Goal: Task Accomplishment & Management: Manage account settings

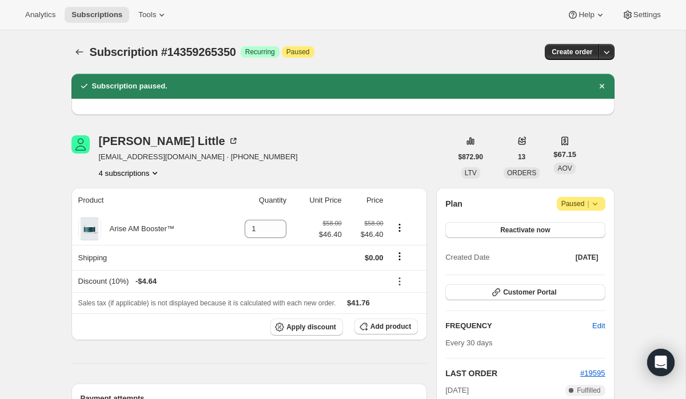
click at [77, 50] on icon "Subscriptions" at bounding box center [79, 51] width 11 height 11
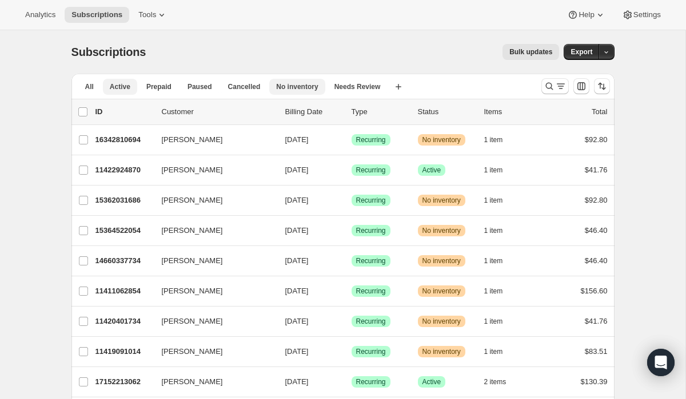
click at [297, 89] on span "No inventory" at bounding box center [297, 86] width 42 height 9
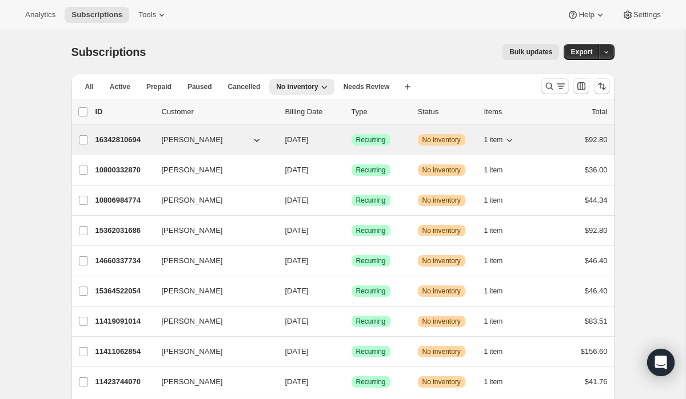
click at [130, 140] on p "16342810694" at bounding box center [123, 139] width 57 height 11
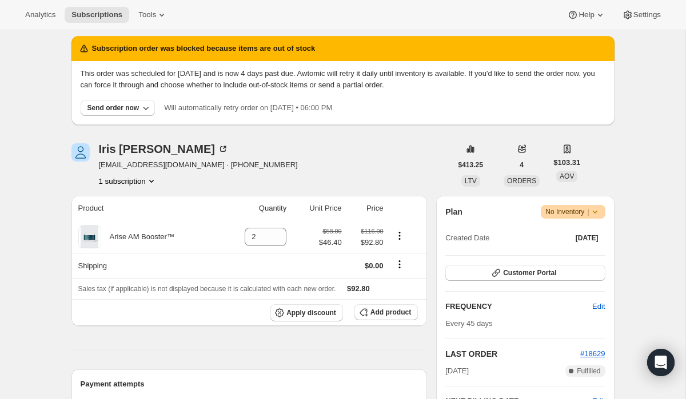
scroll to position [45, 0]
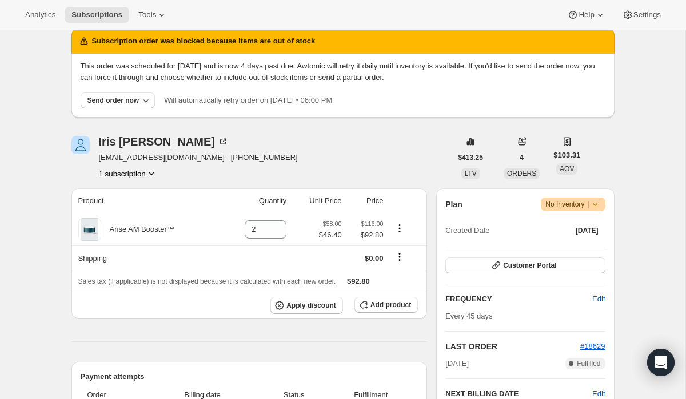
click at [594, 205] on icon at bounding box center [594, 204] width 11 height 11
click at [583, 226] on span "Pause subscription" at bounding box center [567, 227] width 63 height 9
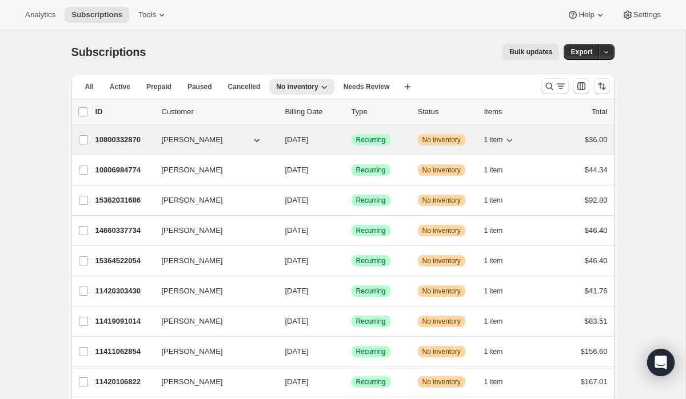
click at [116, 140] on p "10800332870" at bounding box center [123, 139] width 57 height 11
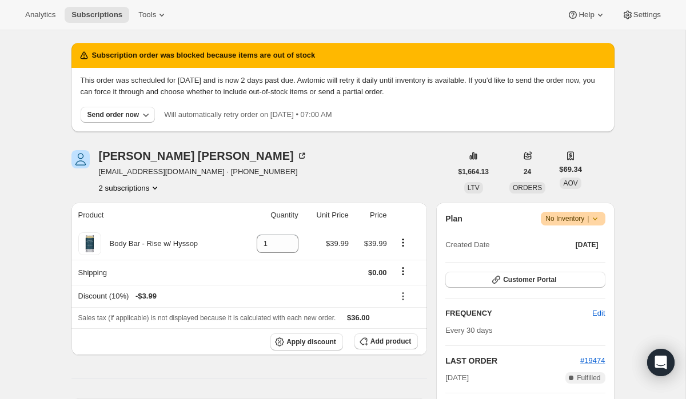
scroll to position [32, 0]
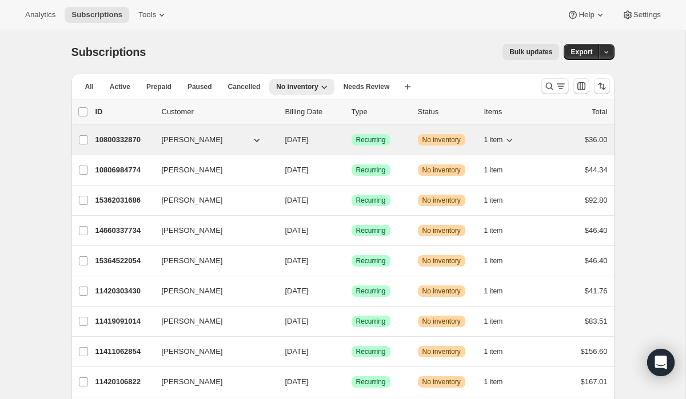
click at [127, 138] on p "10800332870" at bounding box center [123, 139] width 57 height 11
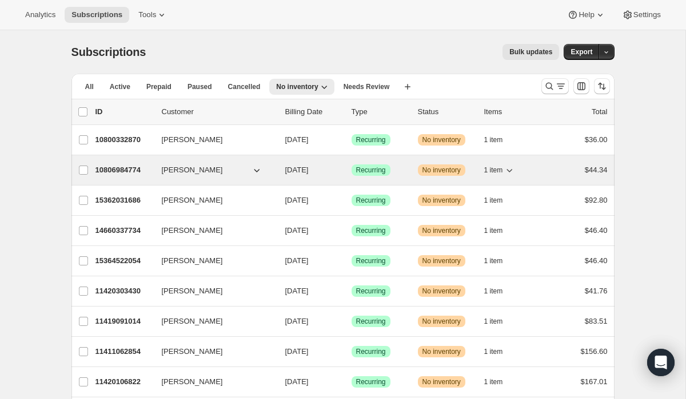
click at [132, 171] on p "10806984774" at bounding box center [123, 170] width 57 height 11
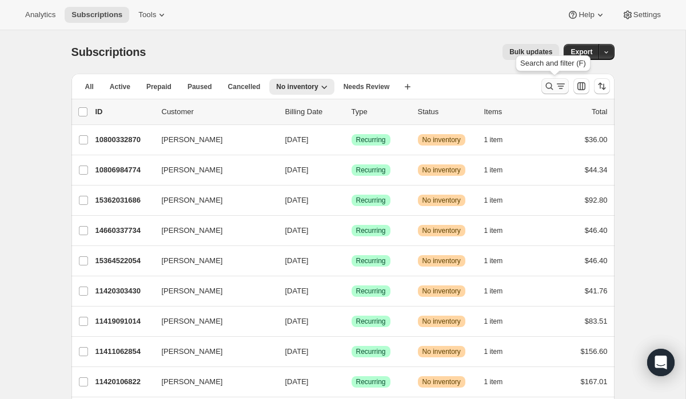
click at [557, 86] on icon "Search and filter results" at bounding box center [560, 86] width 6 height 1
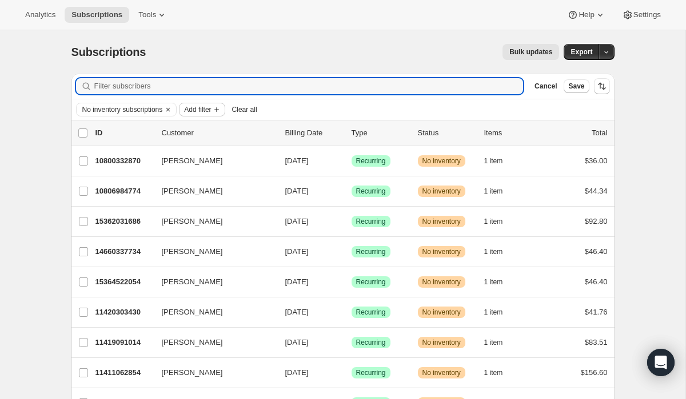
click at [211, 110] on span "Add filter" at bounding box center [197, 109] width 27 height 9
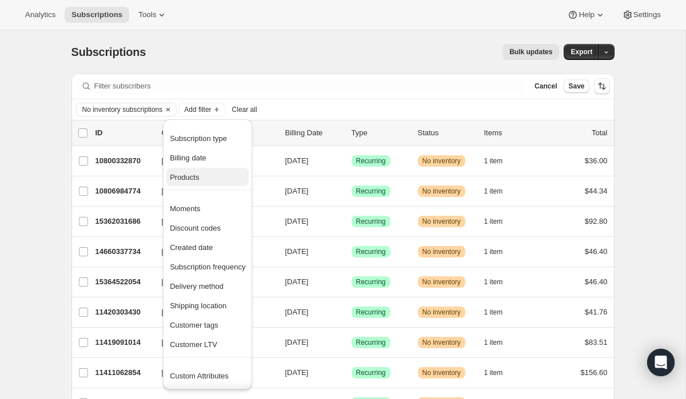
click at [199, 180] on span "Products" at bounding box center [184, 177] width 29 height 9
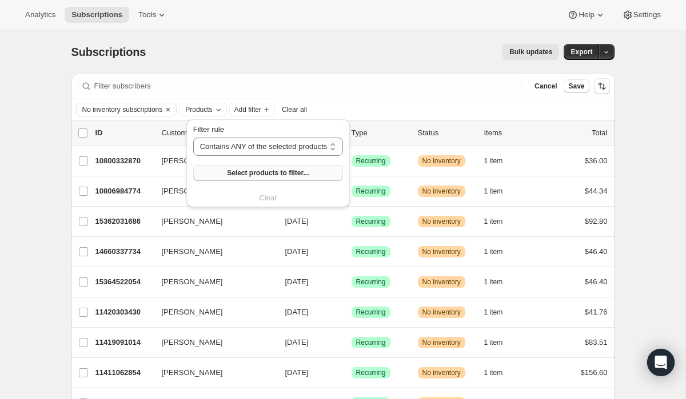
click at [261, 173] on span "Select products to filter..." at bounding box center [268, 173] width 82 height 9
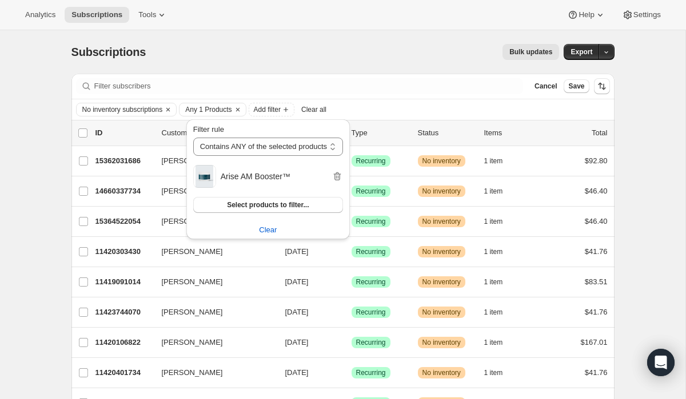
click at [400, 111] on div "No inventory subscriptions Any 1 Products Add filter Clear all" at bounding box center [343, 110] width 534 height 14
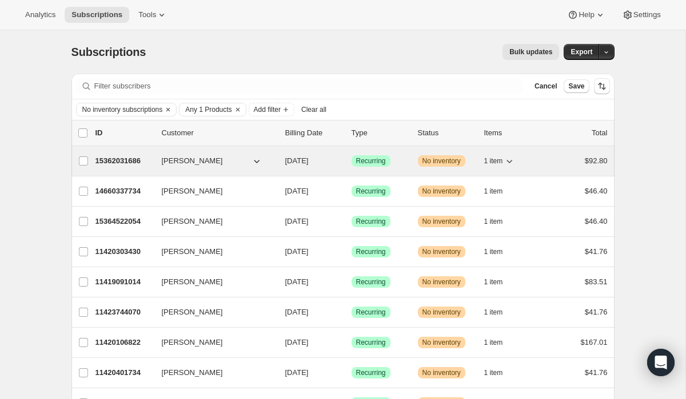
click at [130, 163] on p "15362031686" at bounding box center [123, 160] width 57 height 11
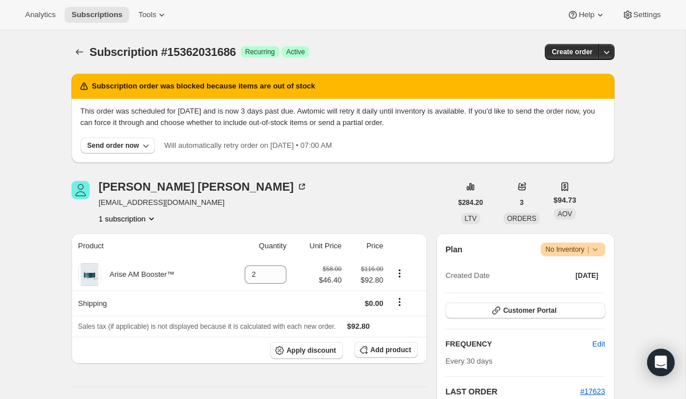
click at [595, 250] on icon at bounding box center [594, 250] width 5 height 3
click at [590, 272] on span "Pause subscription" at bounding box center [567, 272] width 63 height 9
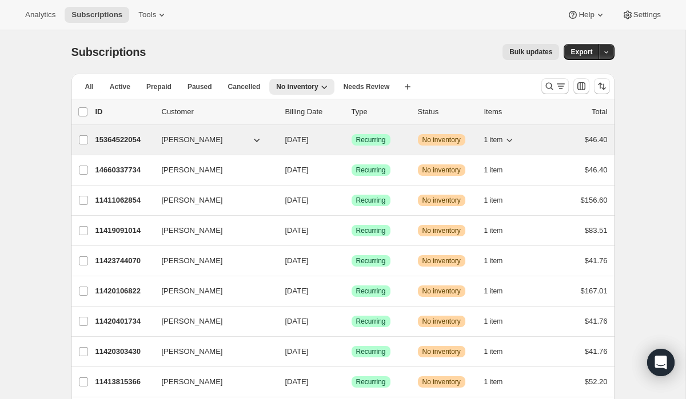
click at [138, 142] on p "15364522054" at bounding box center [123, 139] width 57 height 11
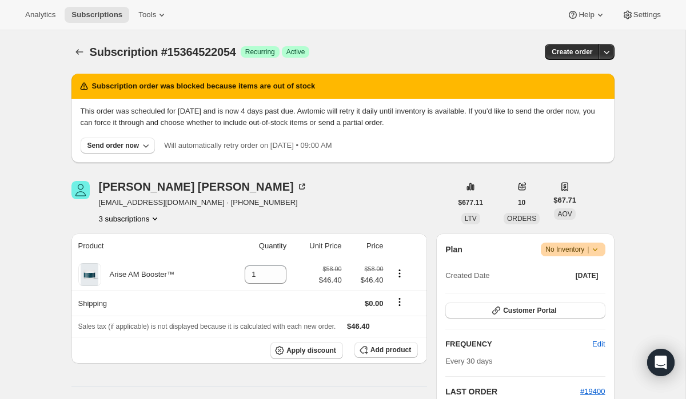
click at [598, 250] on icon at bounding box center [594, 249] width 11 height 11
click at [591, 272] on span "Pause subscription" at bounding box center [567, 272] width 63 height 9
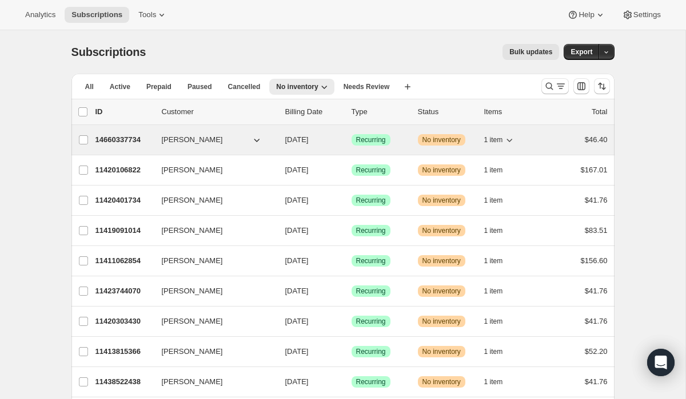
click at [115, 140] on p "14660337734" at bounding box center [123, 139] width 57 height 11
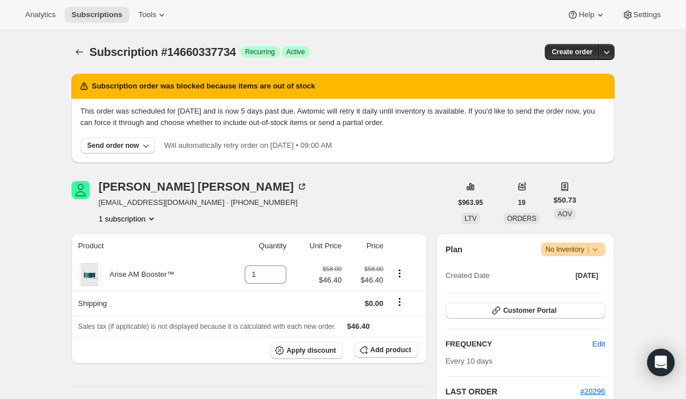
click at [594, 251] on icon at bounding box center [594, 249] width 11 height 11
click at [588, 272] on span "Pause subscription" at bounding box center [567, 272] width 63 height 9
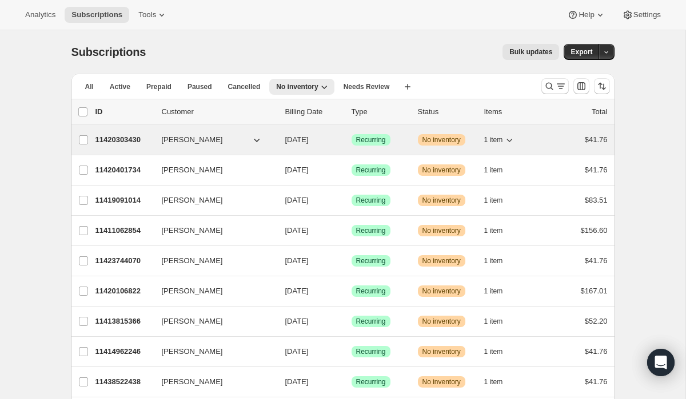
click at [134, 140] on p "11420303430" at bounding box center [123, 139] width 57 height 11
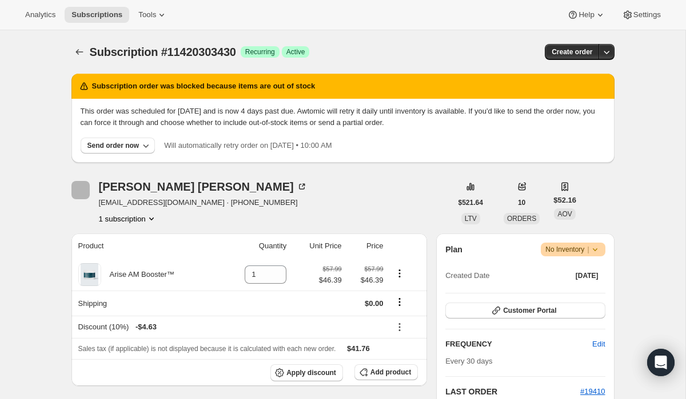
click at [601, 248] on span "Warning No Inventory |" at bounding box center [572, 250] width 64 height 14
click at [596, 274] on span "Pause subscription" at bounding box center [567, 272] width 63 height 9
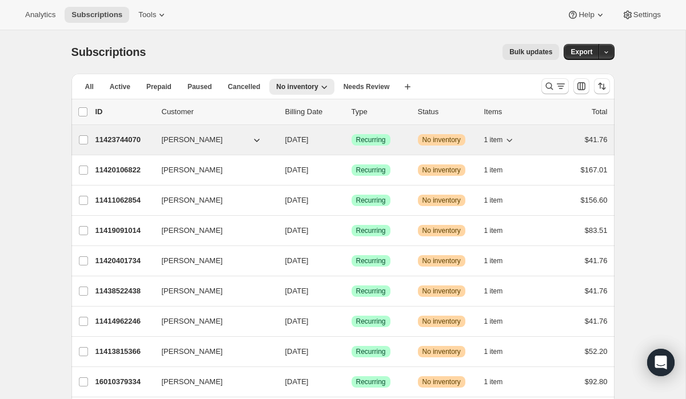
click at [126, 141] on p "11423744070" at bounding box center [123, 139] width 57 height 11
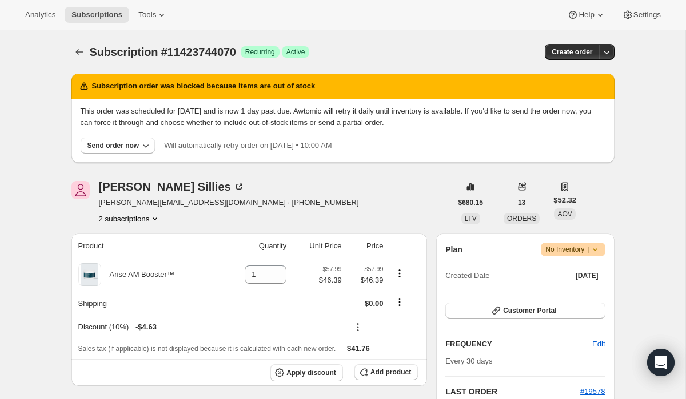
click at [599, 251] on icon at bounding box center [594, 249] width 11 height 11
click at [591, 271] on span "Pause subscription" at bounding box center [567, 272] width 63 height 9
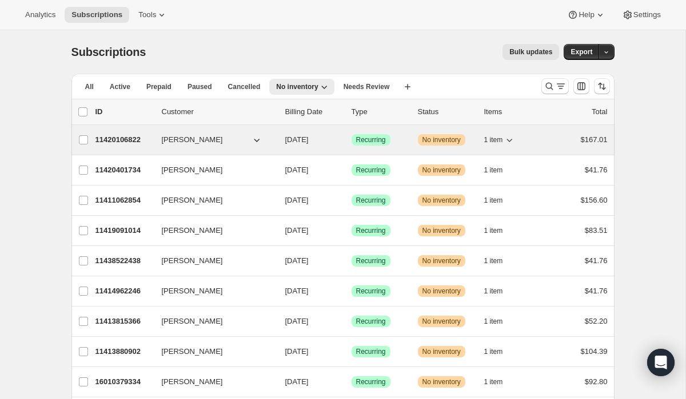
click at [118, 141] on p "11420106822" at bounding box center [123, 139] width 57 height 11
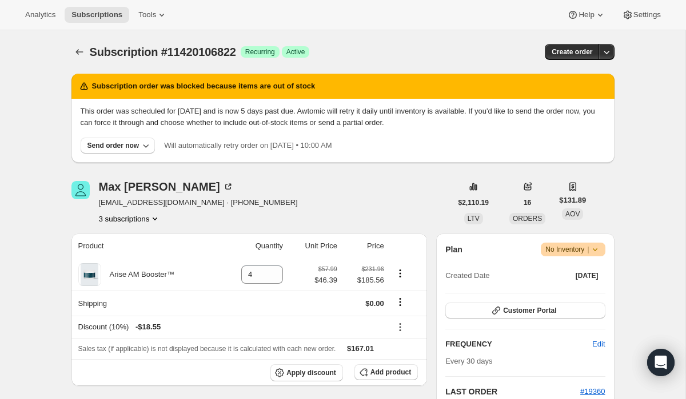
click at [603, 249] on span "Warning No Inventory |" at bounding box center [572, 250] width 64 height 14
click at [594, 275] on span "Pause subscription" at bounding box center [567, 272] width 63 height 9
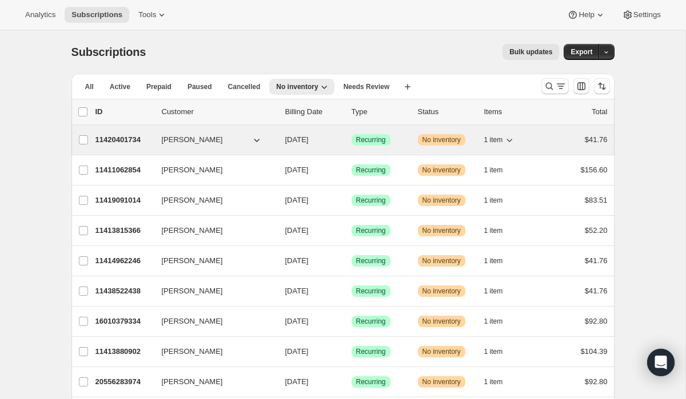
click at [128, 140] on p "11420401734" at bounding box center [123, 139] width 57 height 11
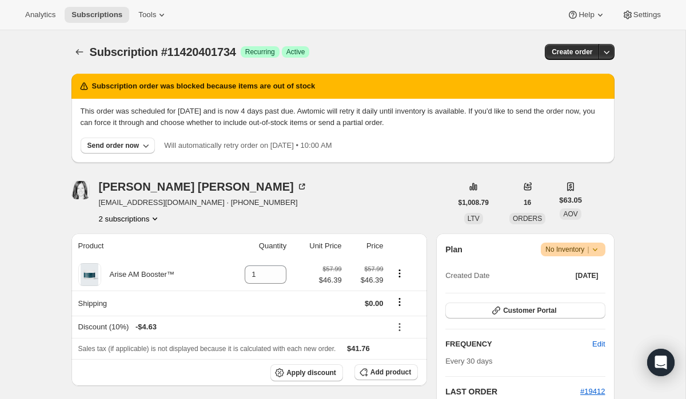
click at [598, 247] on icon at bounding box center [594, 249] width 11 height 11
click at [597, 271] on span "Pause subscription" at bounding box center [567, 272] width 63 height 9
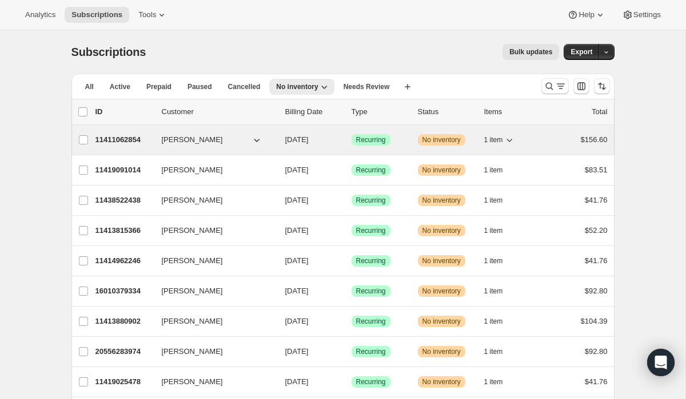
click at [135, 140] on p "11411062854" at bounding box center [123, 139] width 57 height 11
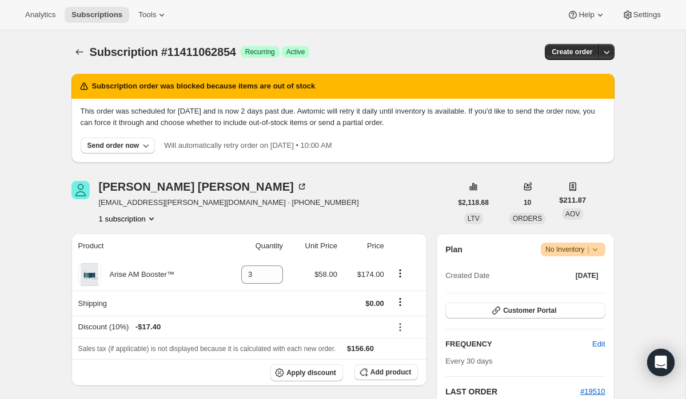
click at [600, 252] on icon at bounding box center [594, 249] width 11 height 11
click at [591, 274] on span "Pause subscription" at bounding box center [567, 272] width 63 height 9
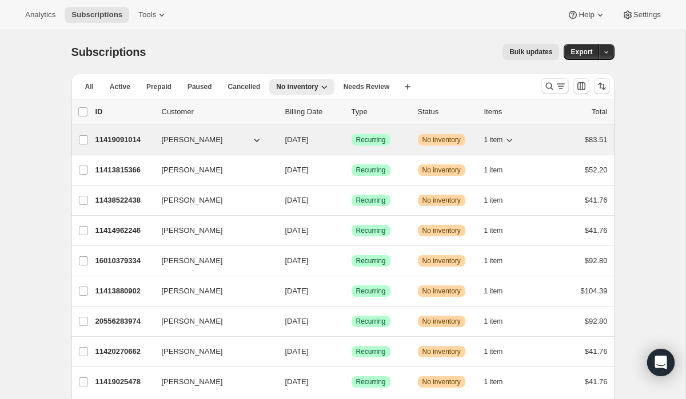
click at [128, 136] on p "11419091014" at bounding box center [123, 139] width 57 height 11
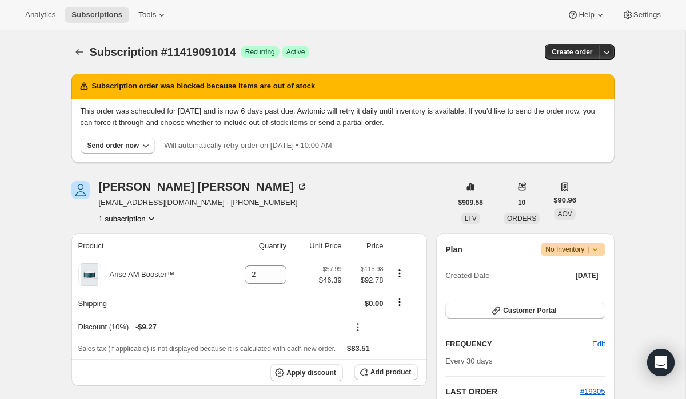
click at [601, 249] on span "Warning No Inventory |" at bounding box center [572, 250] width 64 height 14
click at [595, 272] on span "Pause subscription" at bounding box center [567, 272] width 63 height 9
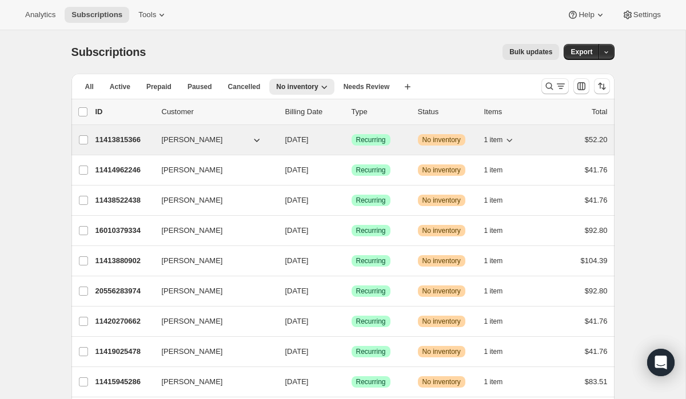
click at [122, 140] on p "11413815366" at bounding box center [123, 139] width 57 height 11
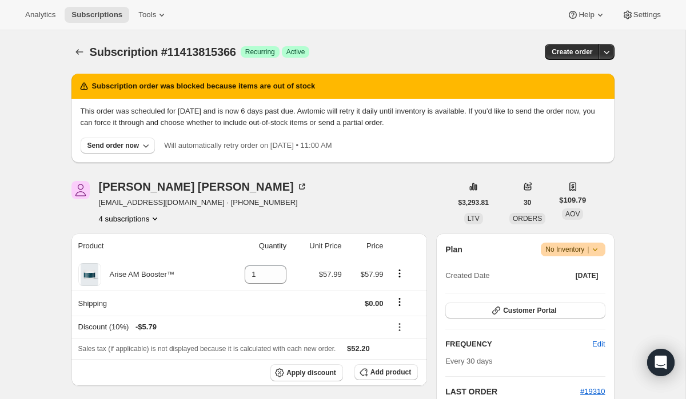
click at [586, 251] on span "No Inventory |" at bounding box center [572, 249] width 55 height 11
click at [585, 269] on span "Pause subscription" at bounding box center [567, 272] width 63 height 9
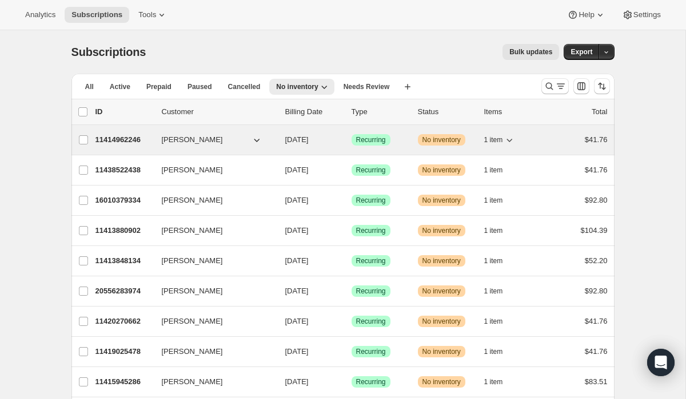
click at [133, 136] on p "11414962246" at bounding box center [123, 139] width 57 height 11
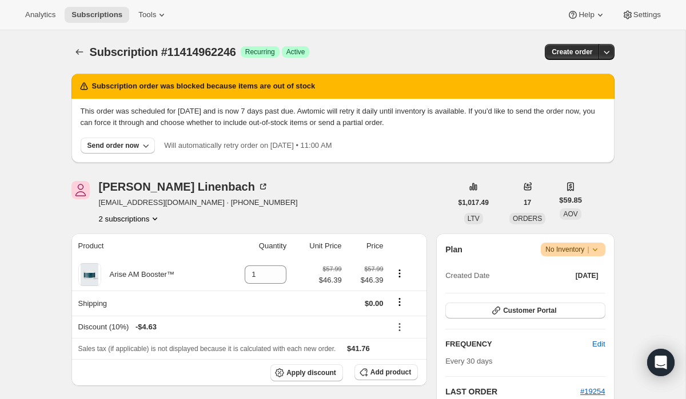
click at [600, 247] on span "Warning No Inventory |" at bounding box center [572, 250] width 64 height 14
click at [595, 269] on span "Pause subscription" at bounding box center [567, 272] width 63 height 9
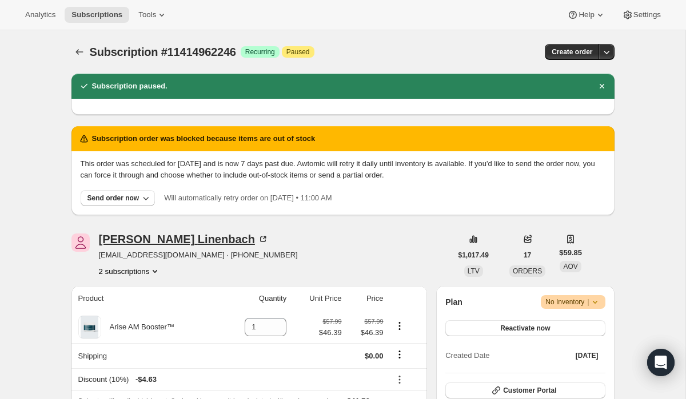
click at [166, 237] on div "Jamie Linenbach" at bounding box center [184, 239] width 170 height 11
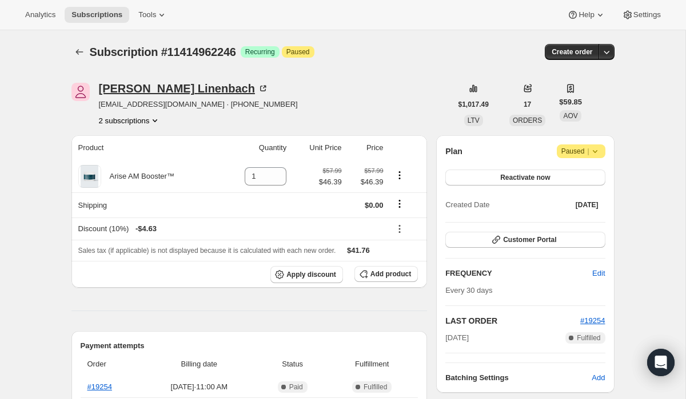
click at [139, 91] on div "[PERSON_NAME]" at bounding box center [184, 88] width 170 height 11
